Goal: Transaction & Acquisition: Purchase product/service

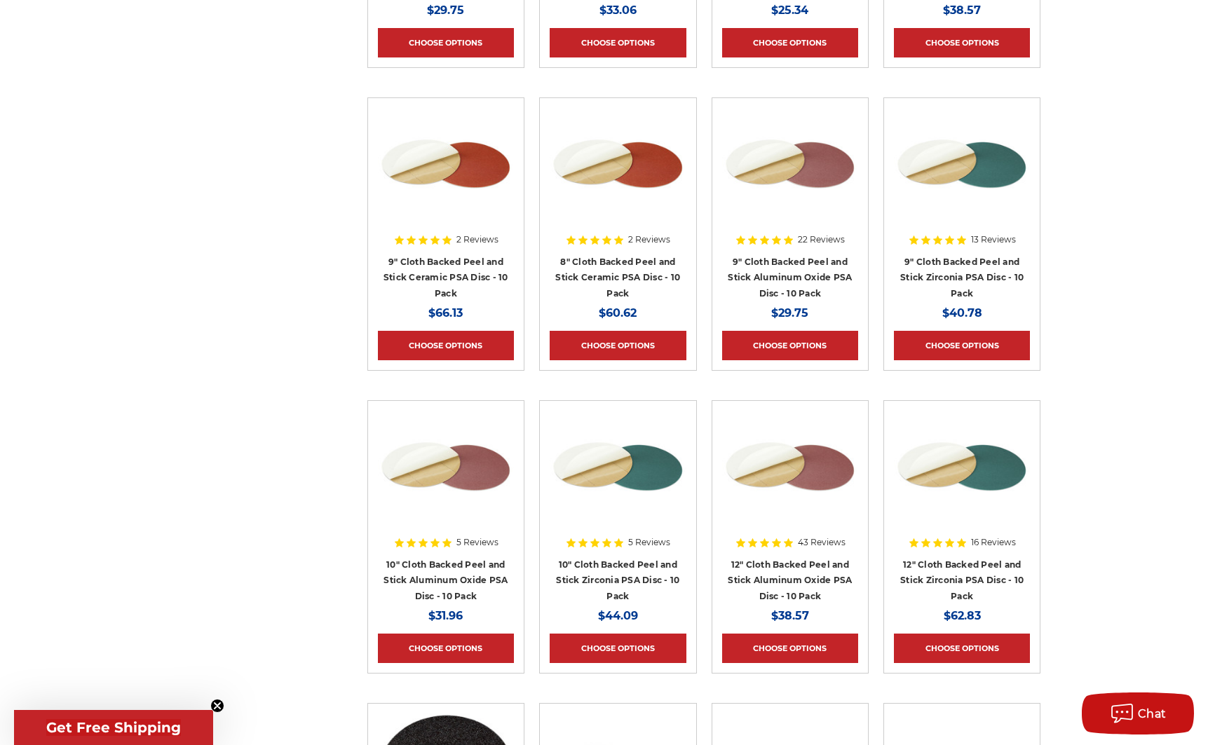
scroll to position [1162, 0]
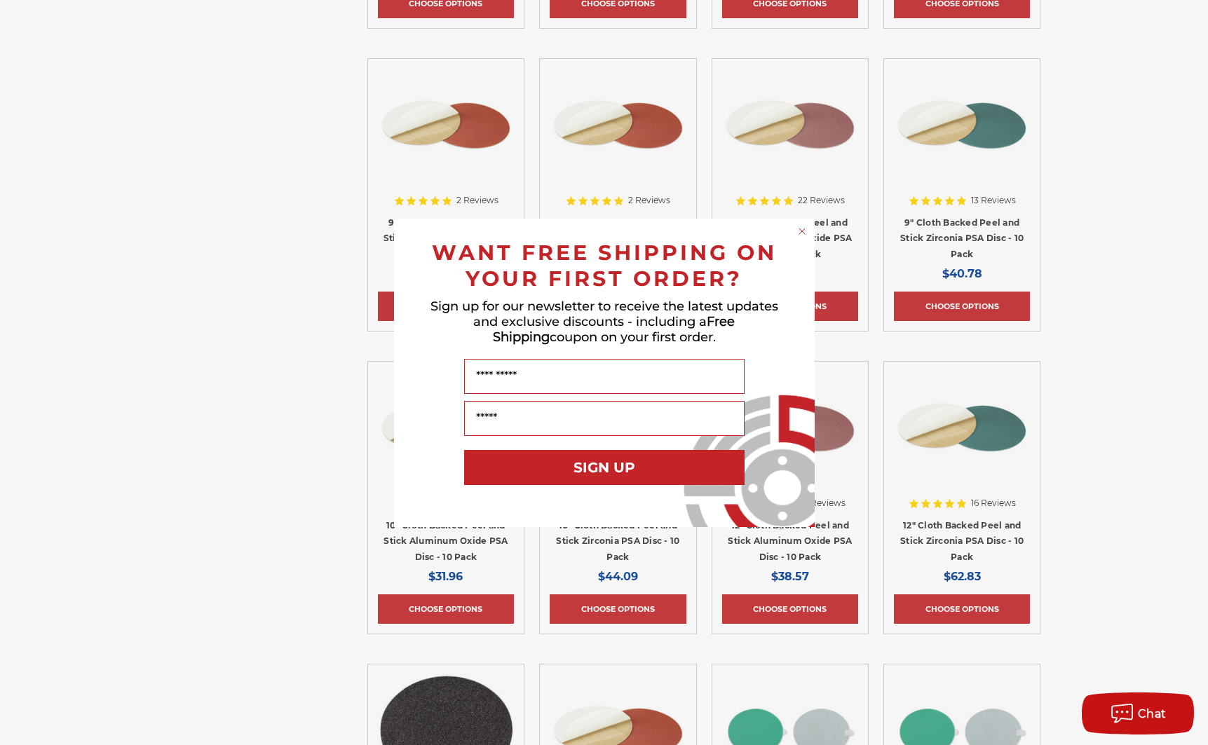
click at [806, 229] on circle "Close dialog" at bounding box center [801, 230] width 13 height 13
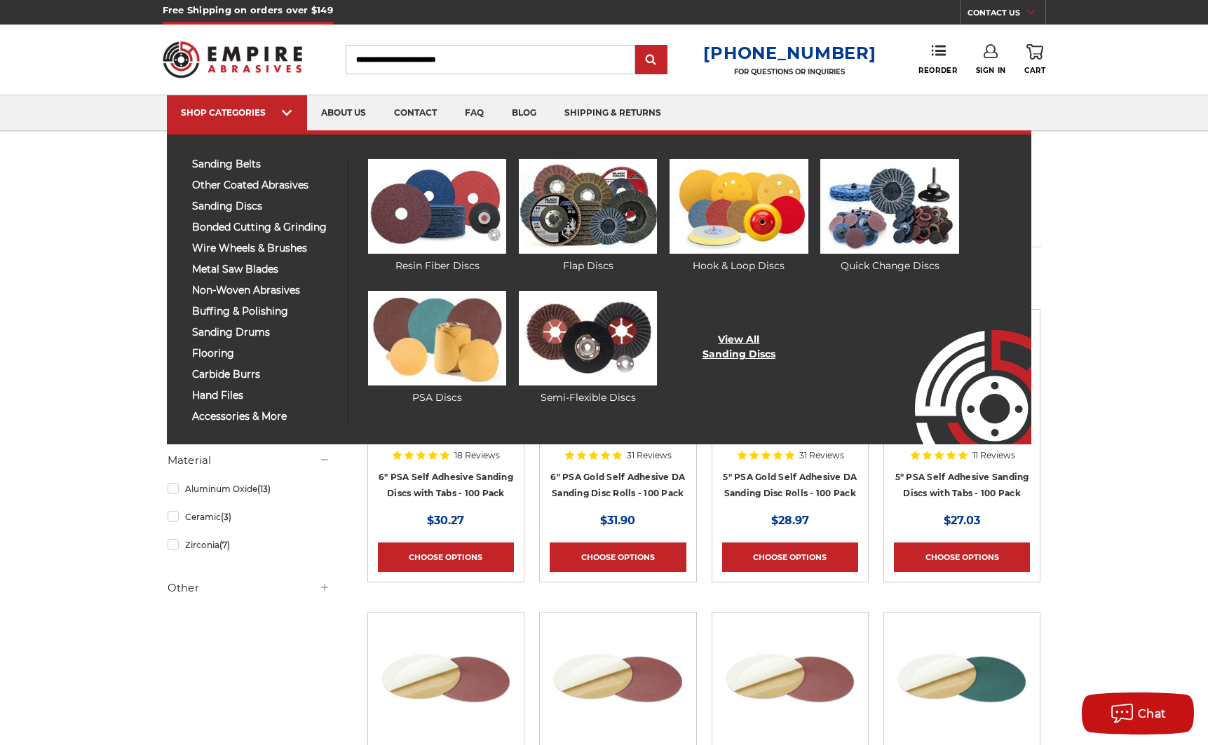
scroll to position [1, 0]
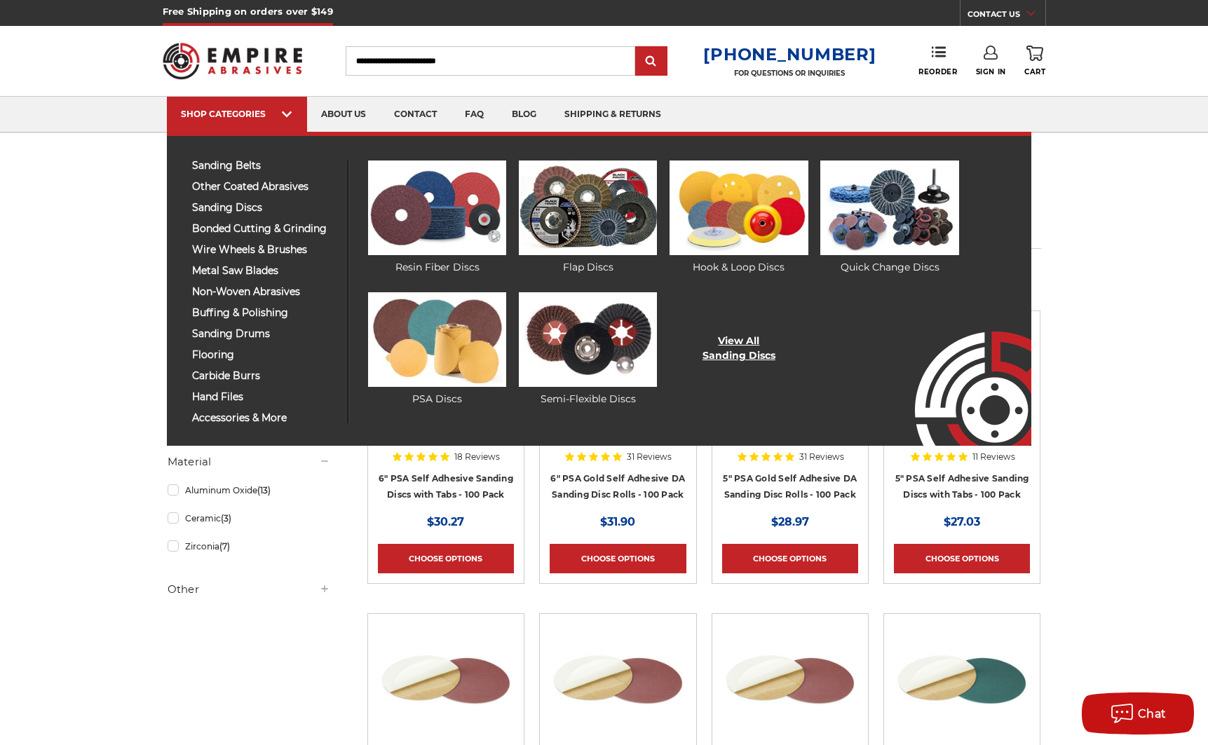
click at [747, 348] on link "View All Sanding Discs" at bounding box center [738, 348] width 73 height 29
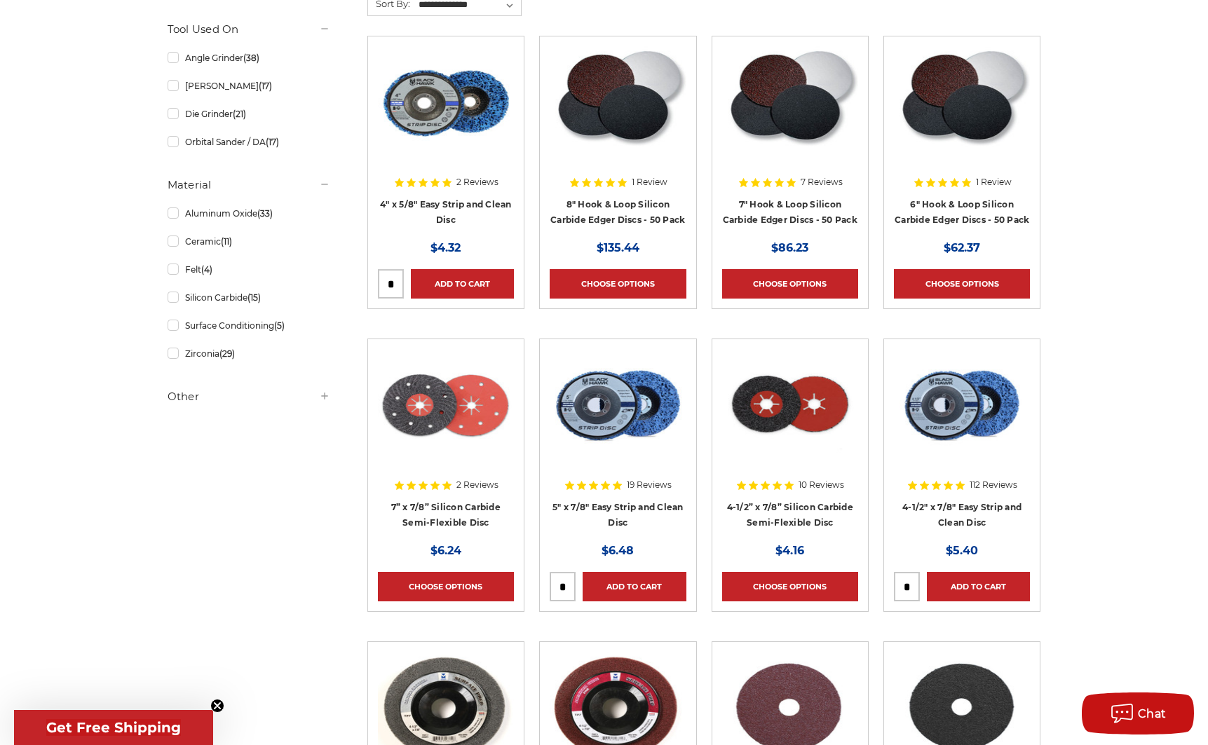
scroll to position [593, 0]
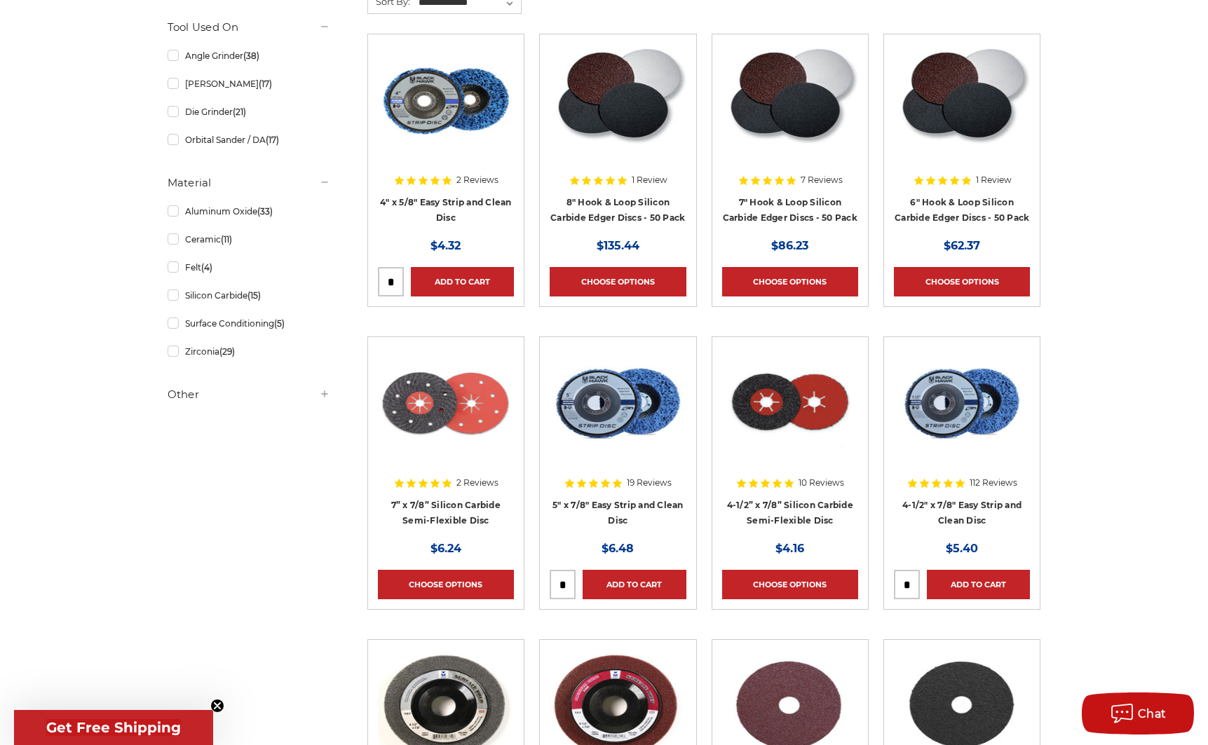
click at [326, 394] on icon at bounding box center [324, 393] width 11 height 11
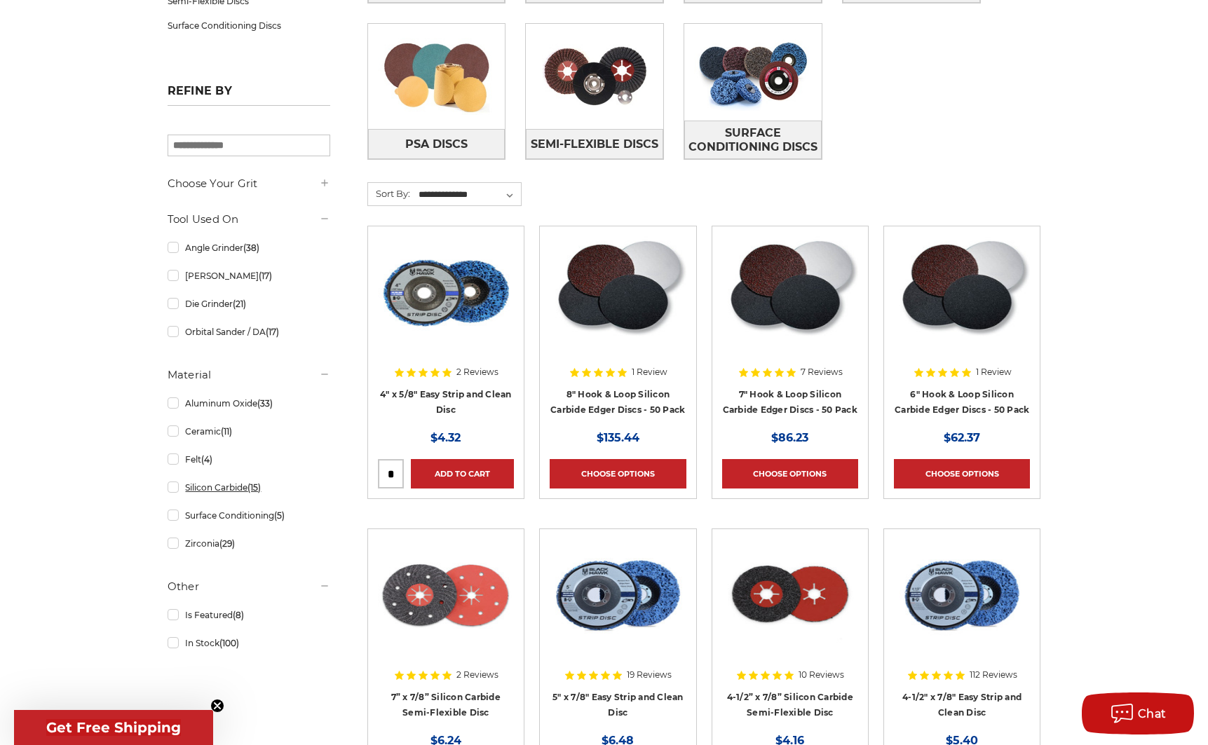
scroll to position [399, 0]
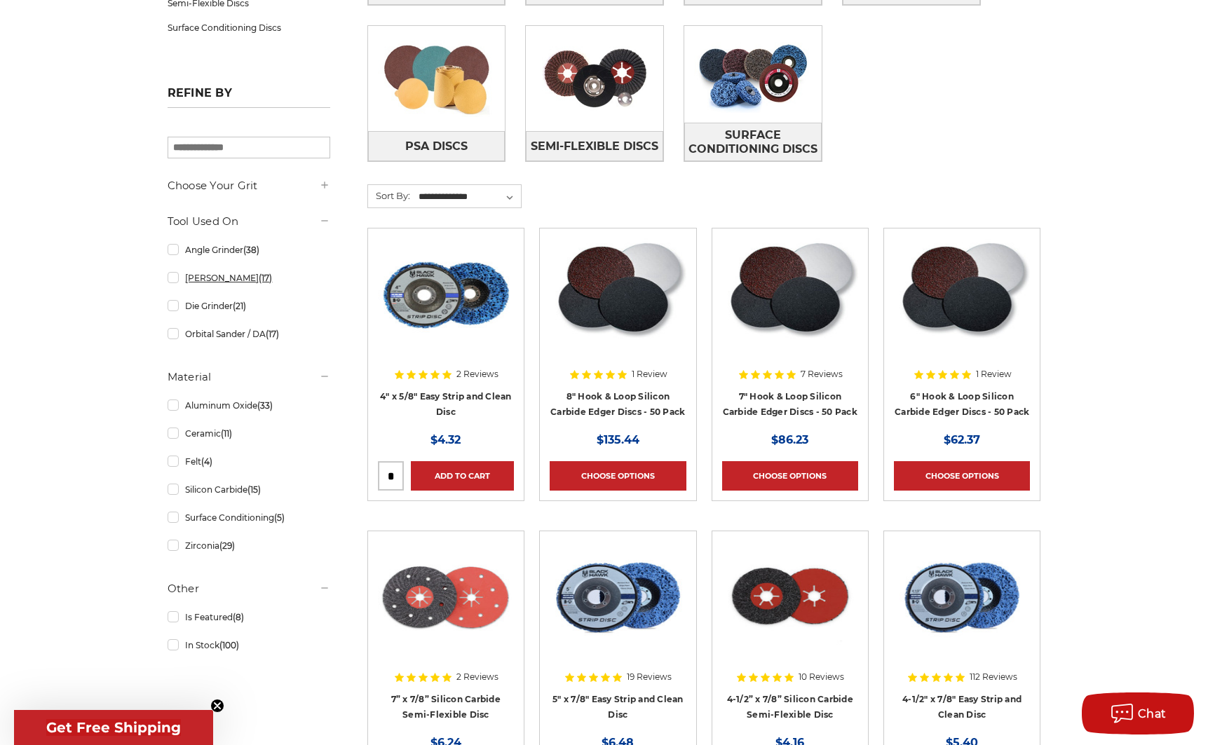
click at [220, 272] on link "Bench Sander (17)" at bounding box center [249, 278] width 163 height 25
